Goal: Task Accomplishment & Management: Complete application form

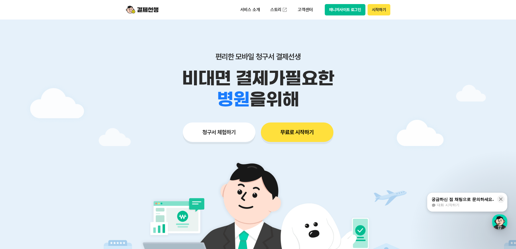
click at [353, 9] on button "매니저사이트 로그인" at bounding box center [345, 9] width 41 height 11
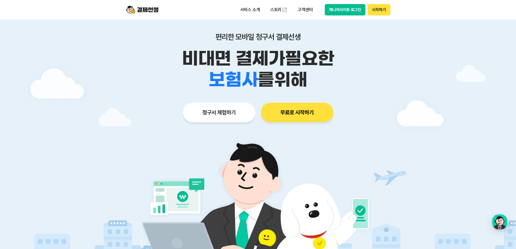
scroll to position [81, 0]
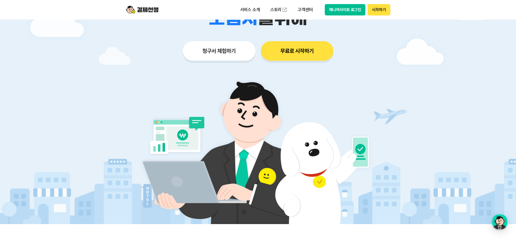
click at [220, 40] on div "편리한 모바일 청구서 결제선생 비대면 결제가 필요한 학원 공부방 호텔 쇼핑몰 병원 배달 보험사 항공사 골프장 를 위해 청구서 체험하기 무료로 …" at bounding box center [257, 5] width 277 height 134
click at [217, 47] on button "청구서 체험하기" at bounding box center [219, 50] width 73 height 19
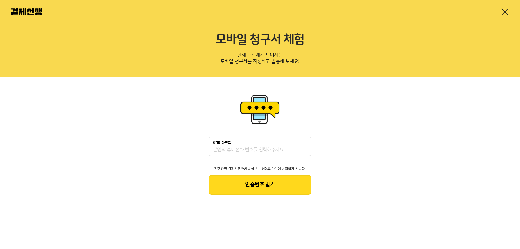
click at [277, 146] on div "휴대전화 번호" at bounding box center [259, 145] width 103 height 19
type input "01049151404"
click at [249, 179] on button "인증번호 받기" at bounding box center [259, 184] width 103 height 19
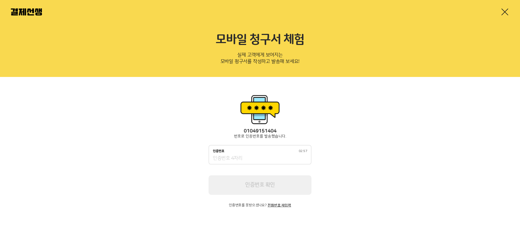
click at [240, 158] on input "인증번호 02:57" at bounding box center [260, 158] width 94 height 6
click at [233, 160] on input "인증번호 02:42" at bounding box center [260, 158] width 94 height 6
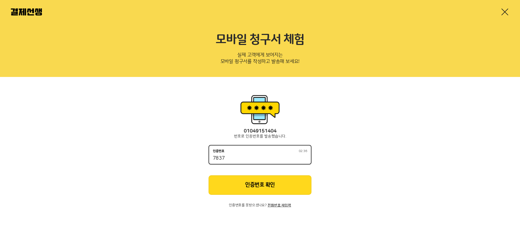
type input "7837"
click at [270, 177] on button "인증번호 확인" at bounding box center [259, 184] width 103 height 19
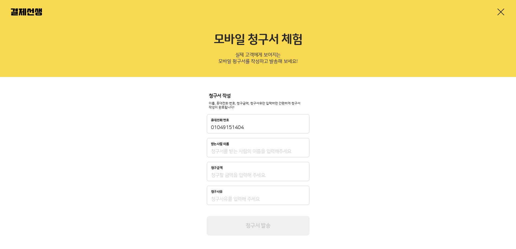
click at [243, 154] on input "받는사람 이름" at bounding box center [258, 151] width 94 height 6
type input "김채아"
drag, startPoint x: 231, startPoint y: 175, endPoint x: 177, endPoint y: 163, distance: 55.1
click at [178, 163] on div "청구서 작성 이름, 휴대전화 번호, 청구금액, 청구사유만 입력하면 간편하게 청구서 작성이 완료됩니다! 휴대전화 번호 01049151404 받는…" at bounding box center [258, 164] width 516 height 175
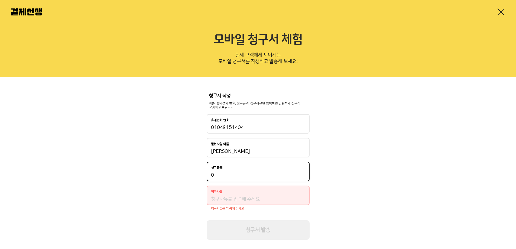
type input "2"
type input "10"
click at [261, 198] on input "청구사유" at bounding box center [258, 199] width 94 height 6
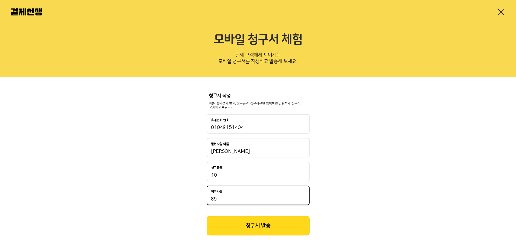
type input "8"
type input "9월 수업료"
click at [266, 225] on button "청구서 발송" at bounding box center [258, 225] width 103 height 19
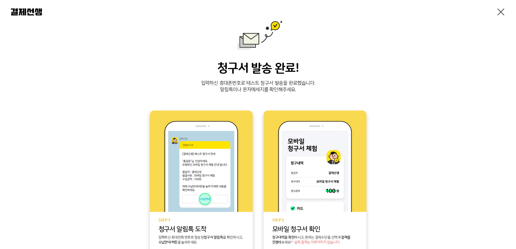
scroll to position [102, 0]
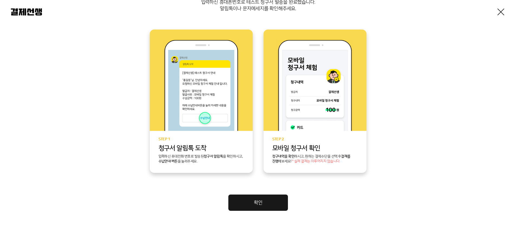
click at [273, 199] on link "확인" at bounding box center [258, 202] width 60 height 16
